Goal: Entertainment & Leisure: Browse casually

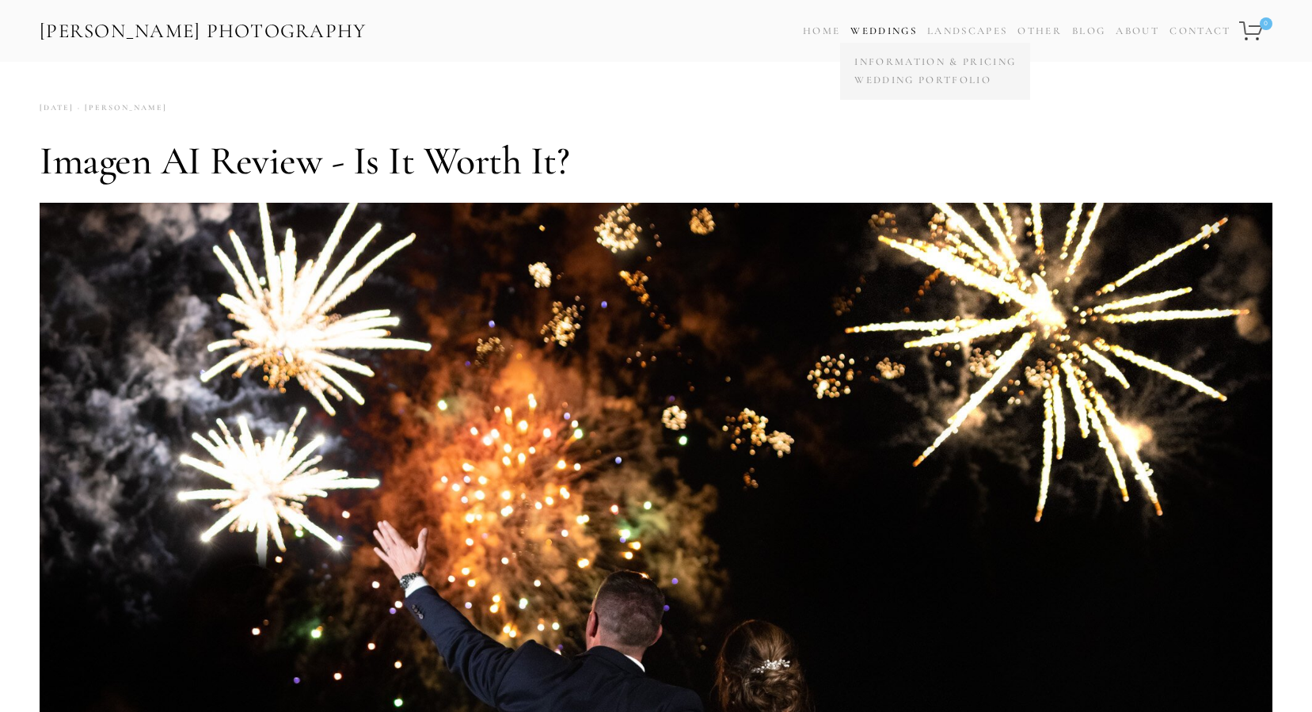
click at [875, 25] on link "Weddings" at bounding box center [883, 31] width 66 height 13
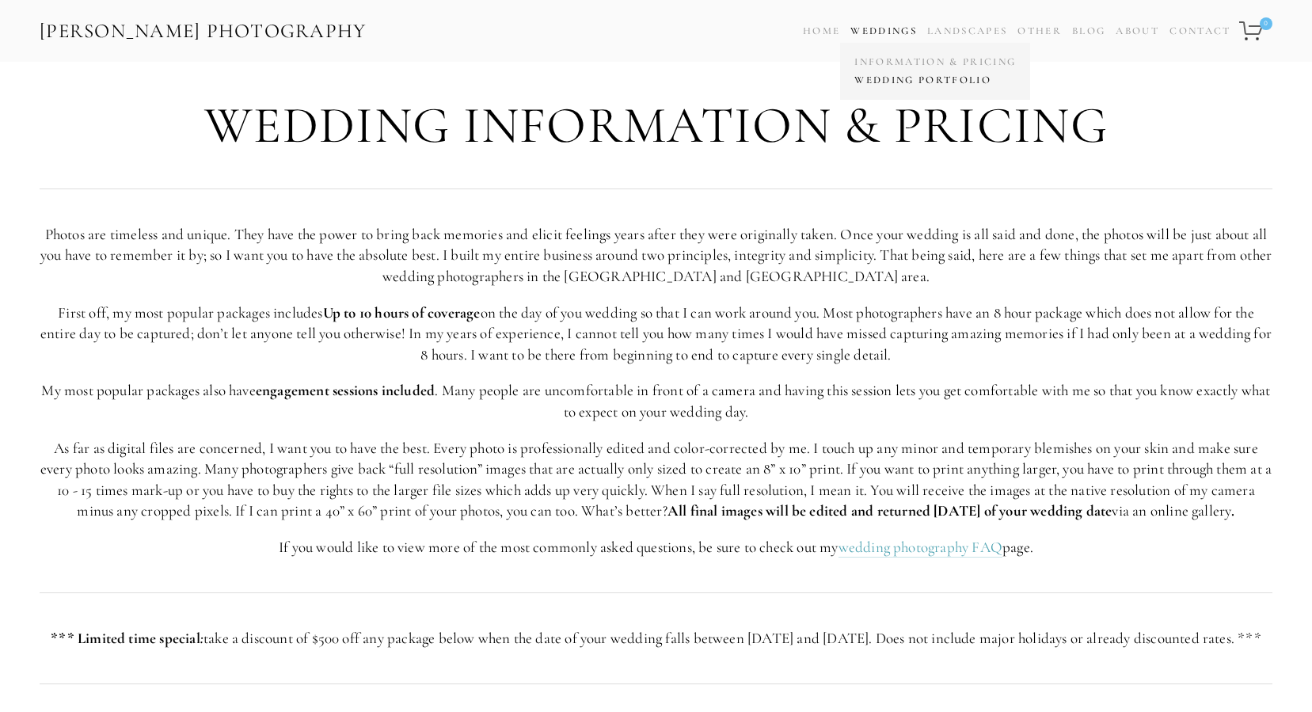
click at [905, 76] on link "Wedding Portfolio" at bounding box center [934, 80] width 169 height 18
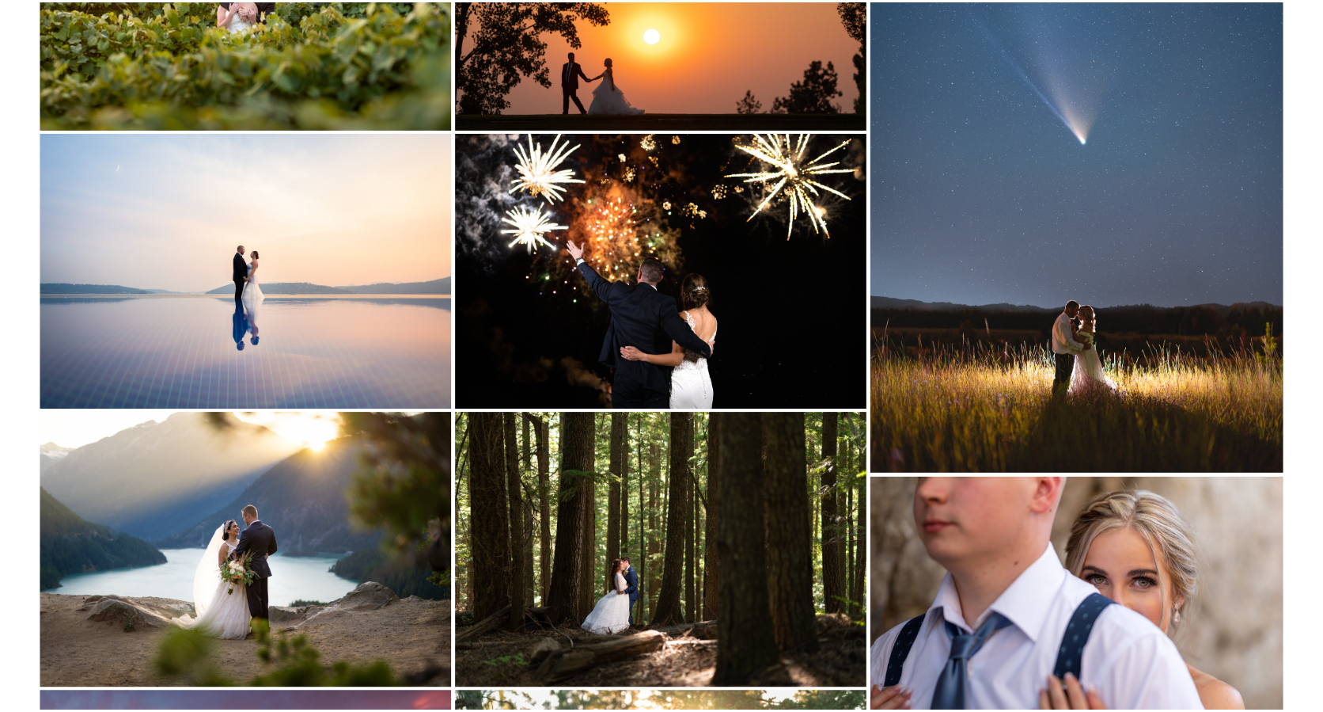
scroll to position [401, 0]
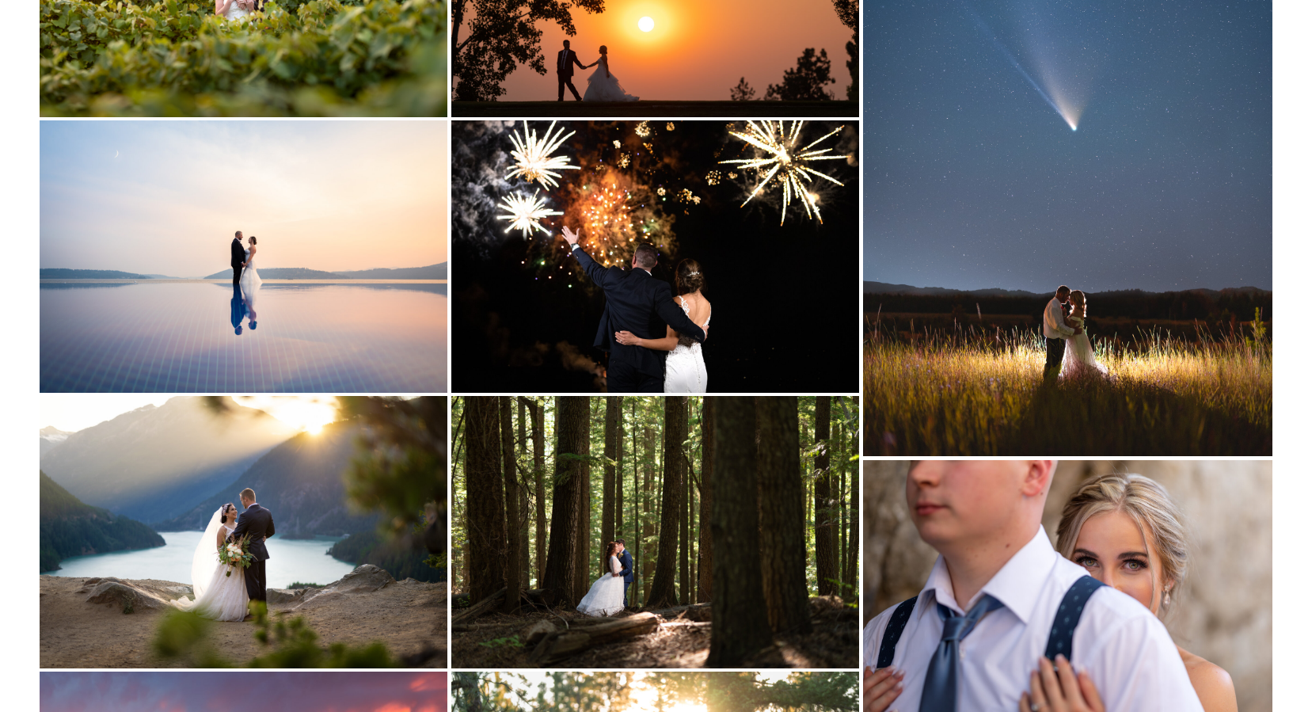
click at [349, 259] on img at bounding box center [244, 255] width 408 height 271
